Goal: Information Seeking & Learning: Learn about a topic

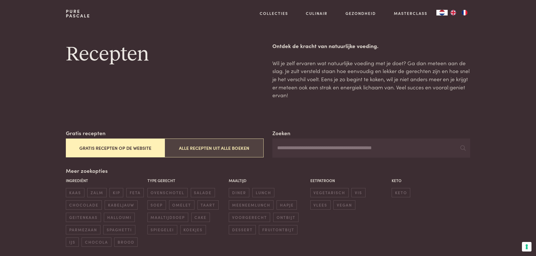
click at [243, 144] on button "Alle recepten uit alle boeken" at bounding box center [214, 148] width 99 height 19
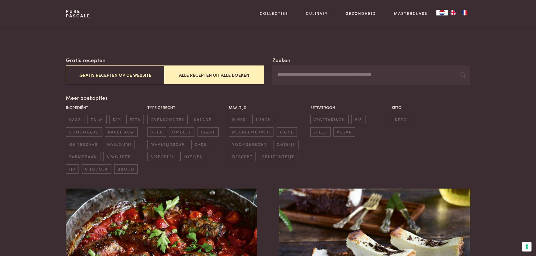
scroll to position [72, 0]
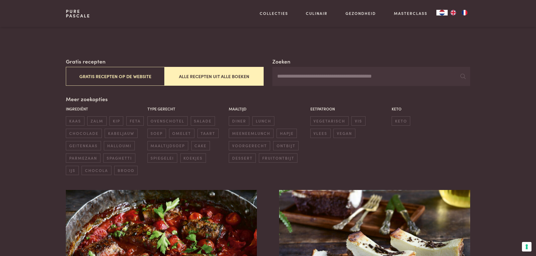
click at [303, 80] on input "Zoeken" at bounding box center [371, 76] width 198 height 19
type input "*******"
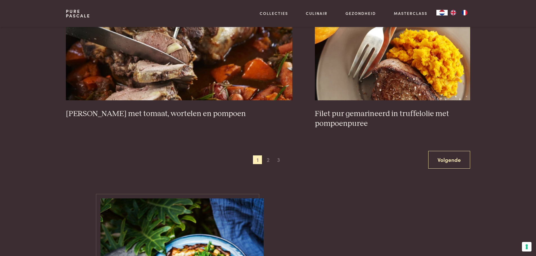
scroll to position [1085, 0]
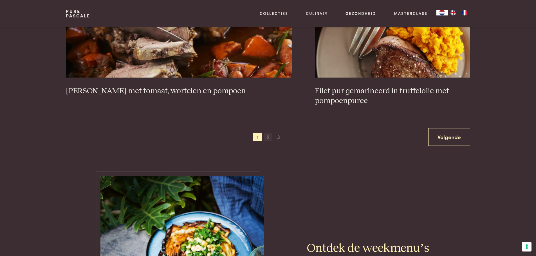
click at [270, 136] on span "2" at bounding box center [268, 137] width 9 height 9
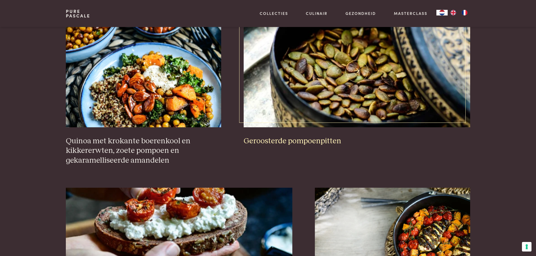
scroll to position [439, 0]
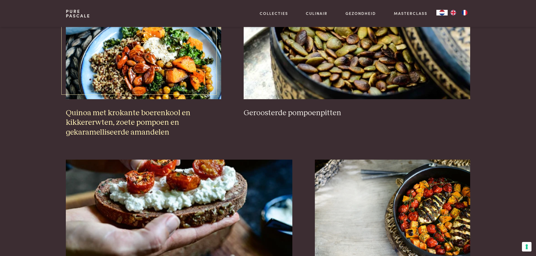
click at [169, 74] on img at bounding box center [143, 43] width 155 height 113
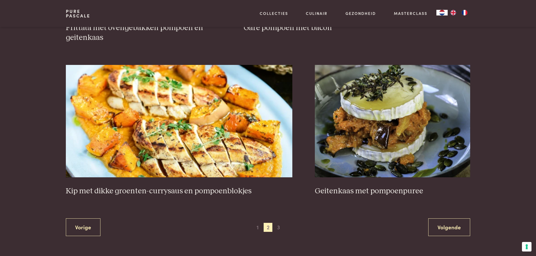
scroll to position [1030, 0]
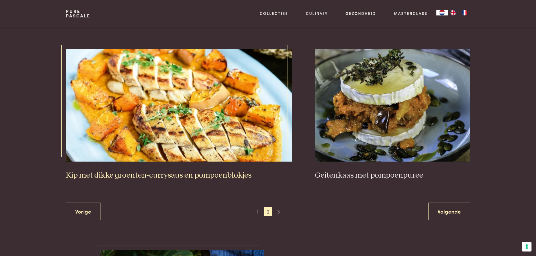
click at [231, 122] on img at bounding box center [179, 105] width 227 height 113
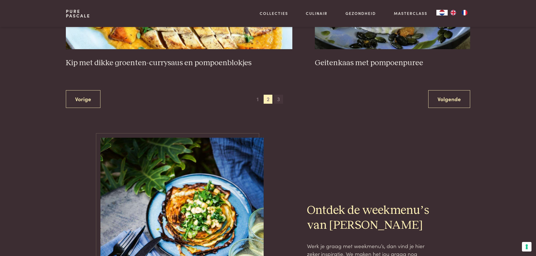
click at [277, 95] on span "3" at bounding box center [278, 99] width 9 height 9
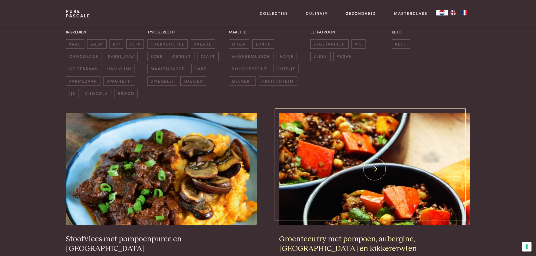
scroll to position [214, 0]
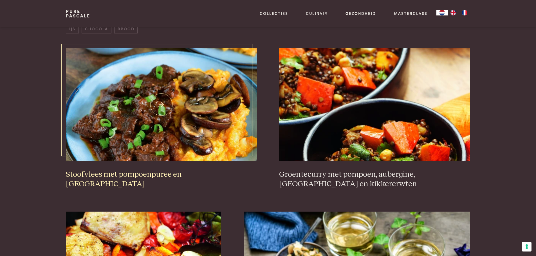
click at [221, 138] on img at bounding box center [161, 104] width 191 height 113
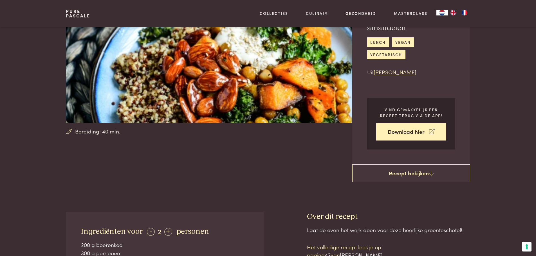
scroll to position [113, 0]
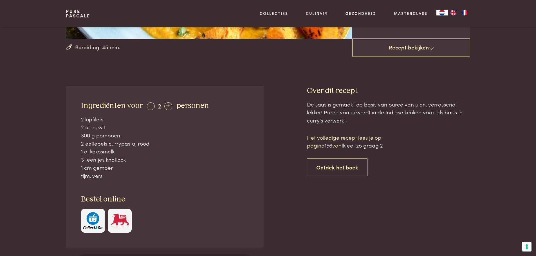
scroll to position [197, 0]
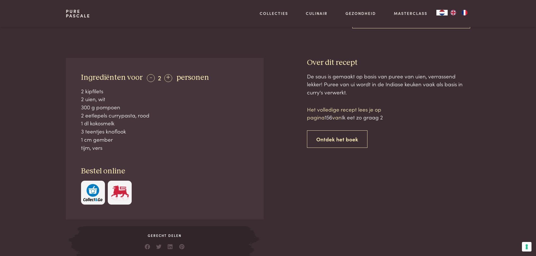
click at [113, 126] on div "1 dl kokosmelk" at bounding box center [165, 123] width 168 height 8
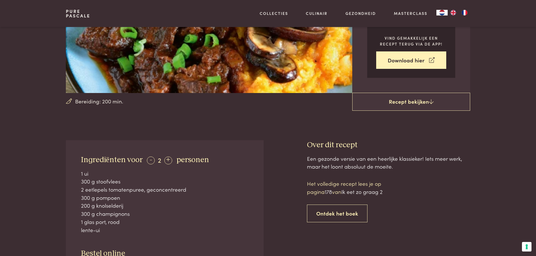
scroll to position [141, 0]
